Goal: Task Accomplishment & Management: Manage account settings

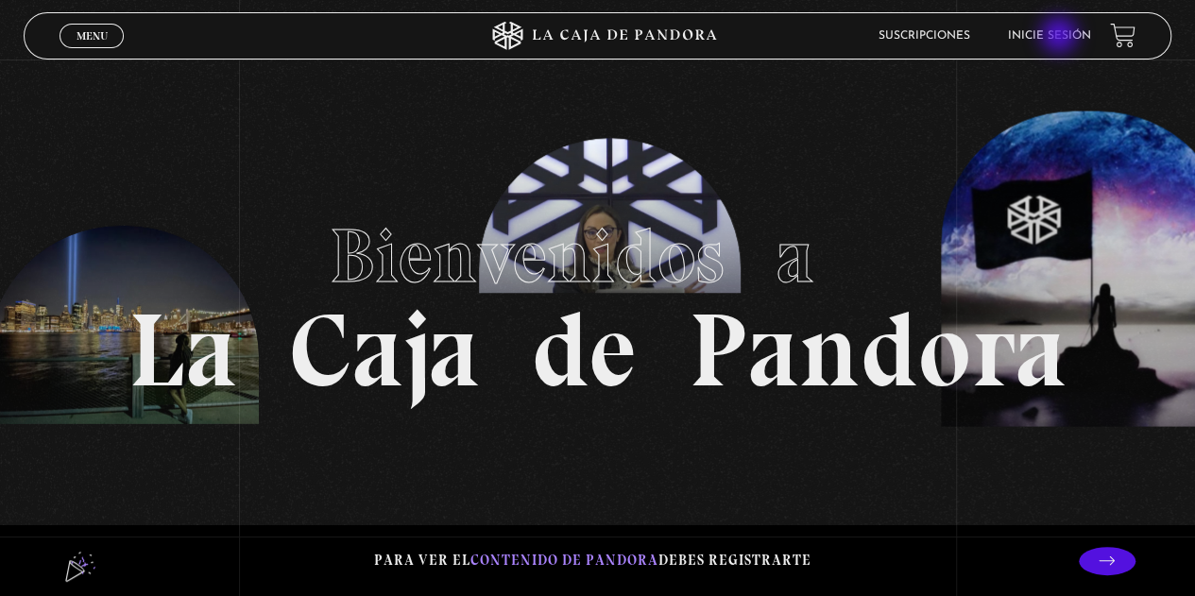
click at [1061, 38] on link "Inicie sesión" at bounding box center [1049, 35] width 83 height 11
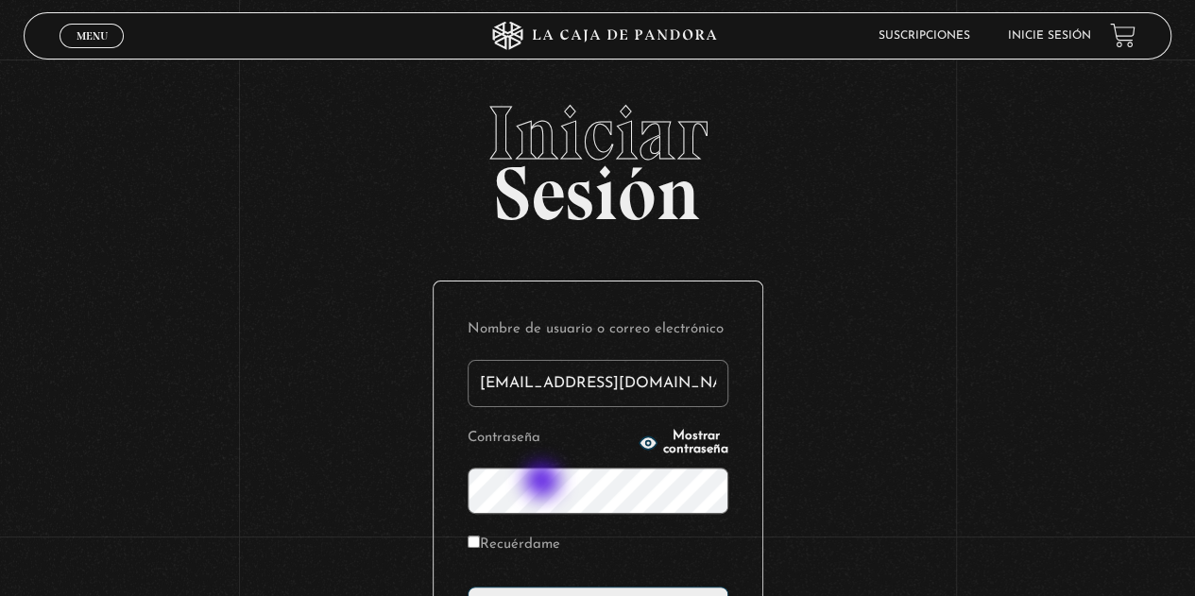
type input "[EMAIL_ADDRESS][DOMAIN_NAME]"
